Goal: Task Accomplishment & Management: Manage account settings

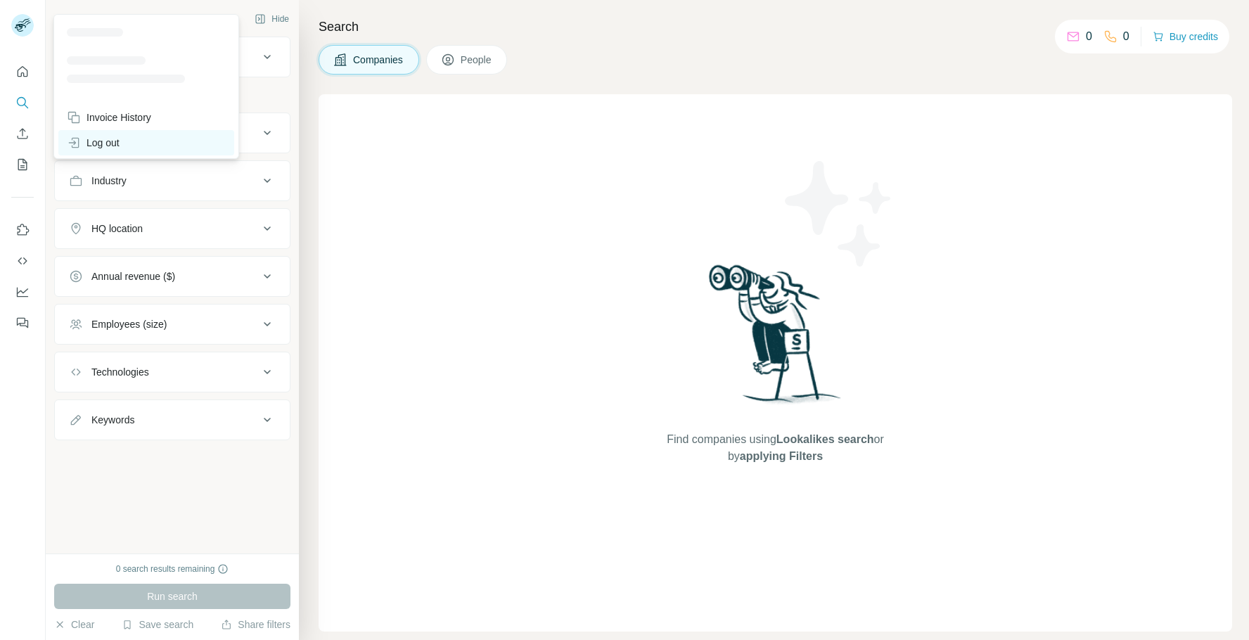
click at [91, 143] on div "Log out" at bounding box center [93, 143] width 53 height 14
click at [93, 141] on div "Log out" at bounding box center [93, 143] width 53 height 14
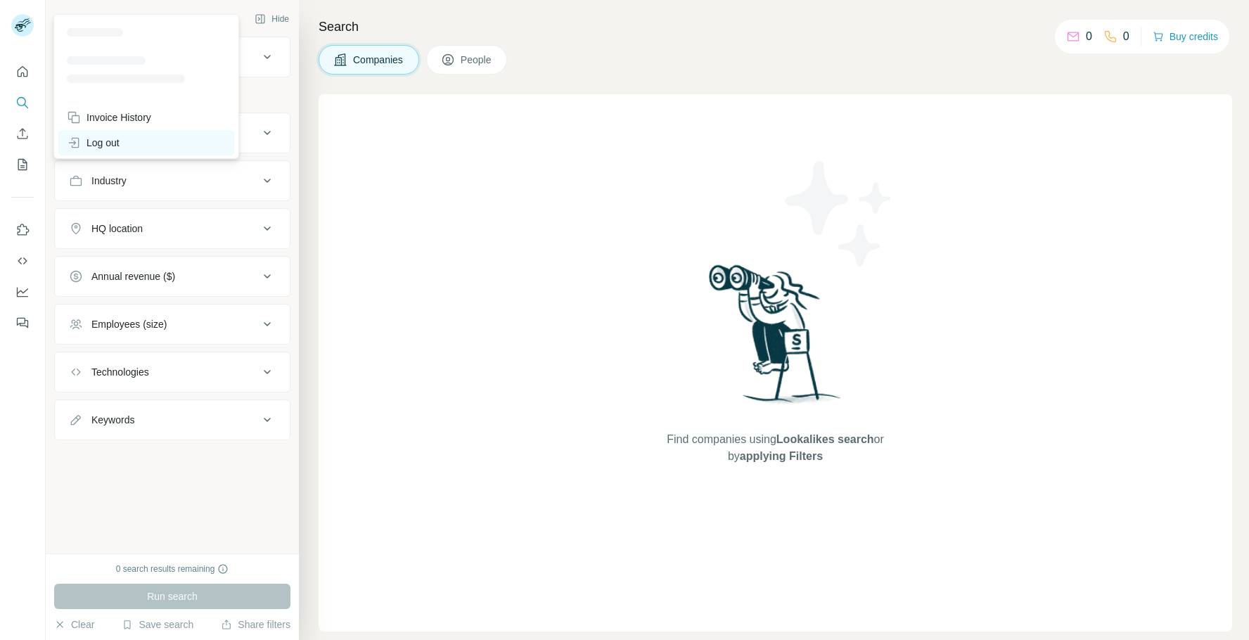
click at [74, 146] on icon at bounding box center [74, 143] width 14 height 14
click at [74, 148] on icon at bounding box center [74, 143] width 14 height 14
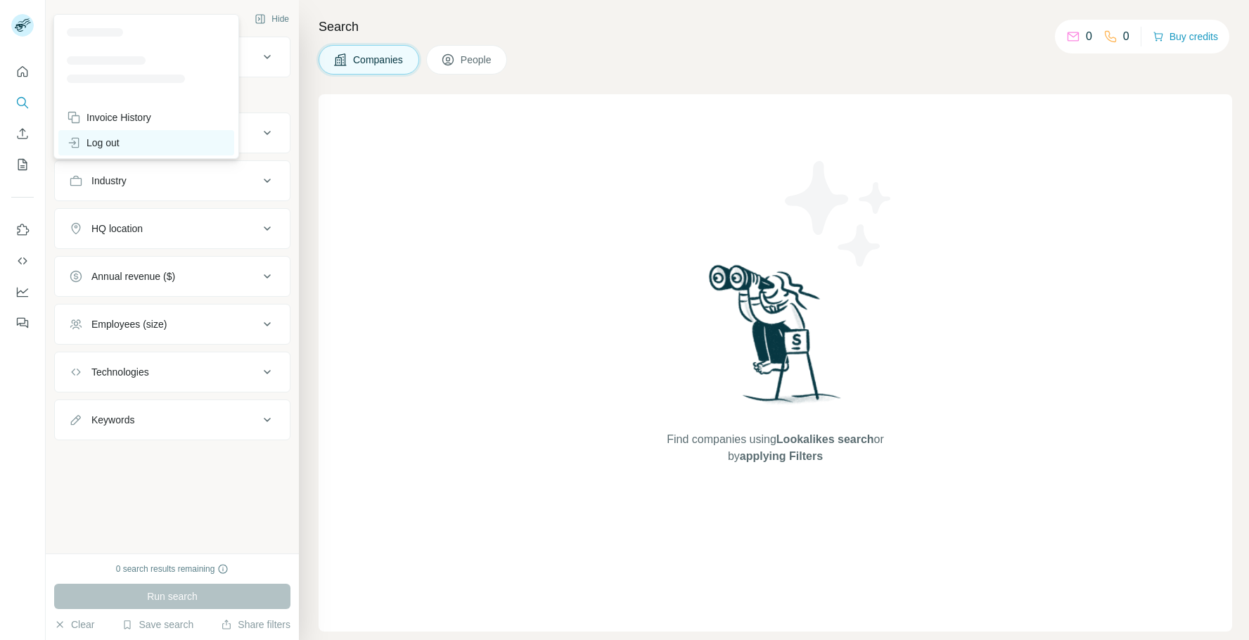
click at [114, 148] on div "Log out" at bounding box center [93, 143] width 53 height 14
click at [115, 148] on div "Log out" at bounding box center [93, 143] width 53 height 14
click at [136, 138] on div "Log out" at bounding box center [146, 142] width 176 height 25
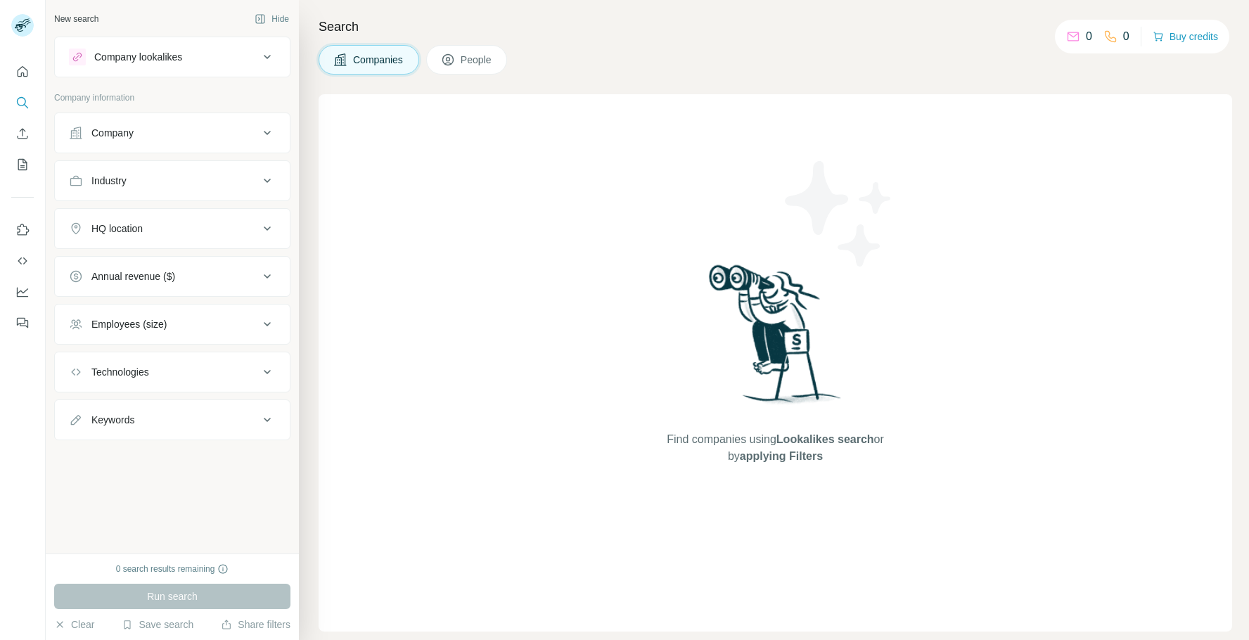
click at [392, 247] on div "Find companies using Lookalikes search or by applying Filters" at bounding box center [774, 362] width 913 height 537
